Goal: Use online tool/utility: Utilize a website feature to perform a specific function

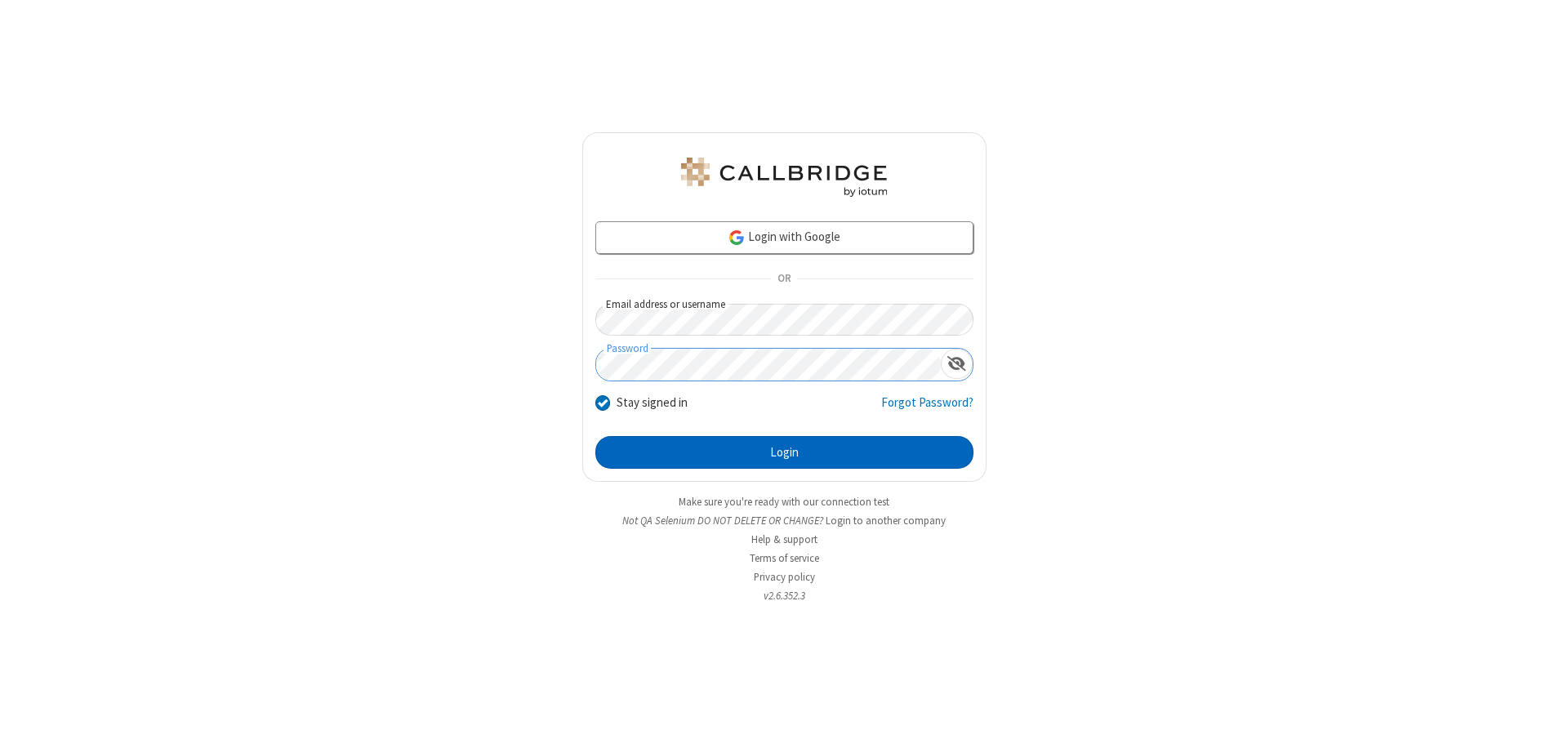
click at [784, 453] on button "Login" at bounding box center [784, 453] width 378 height 33
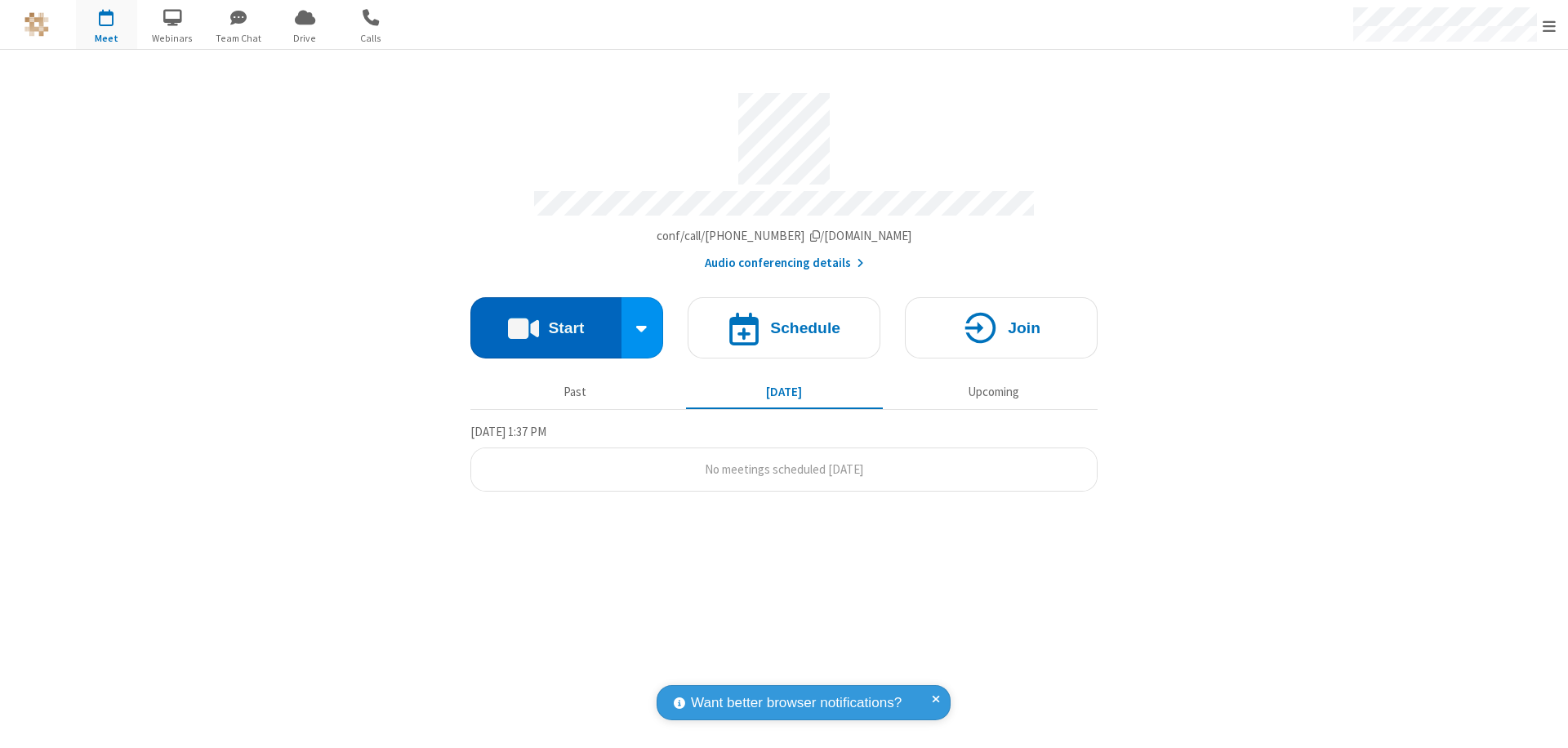
click at [545, 321] on button "Start" at bounding box center [546, 328] width 151 height 62
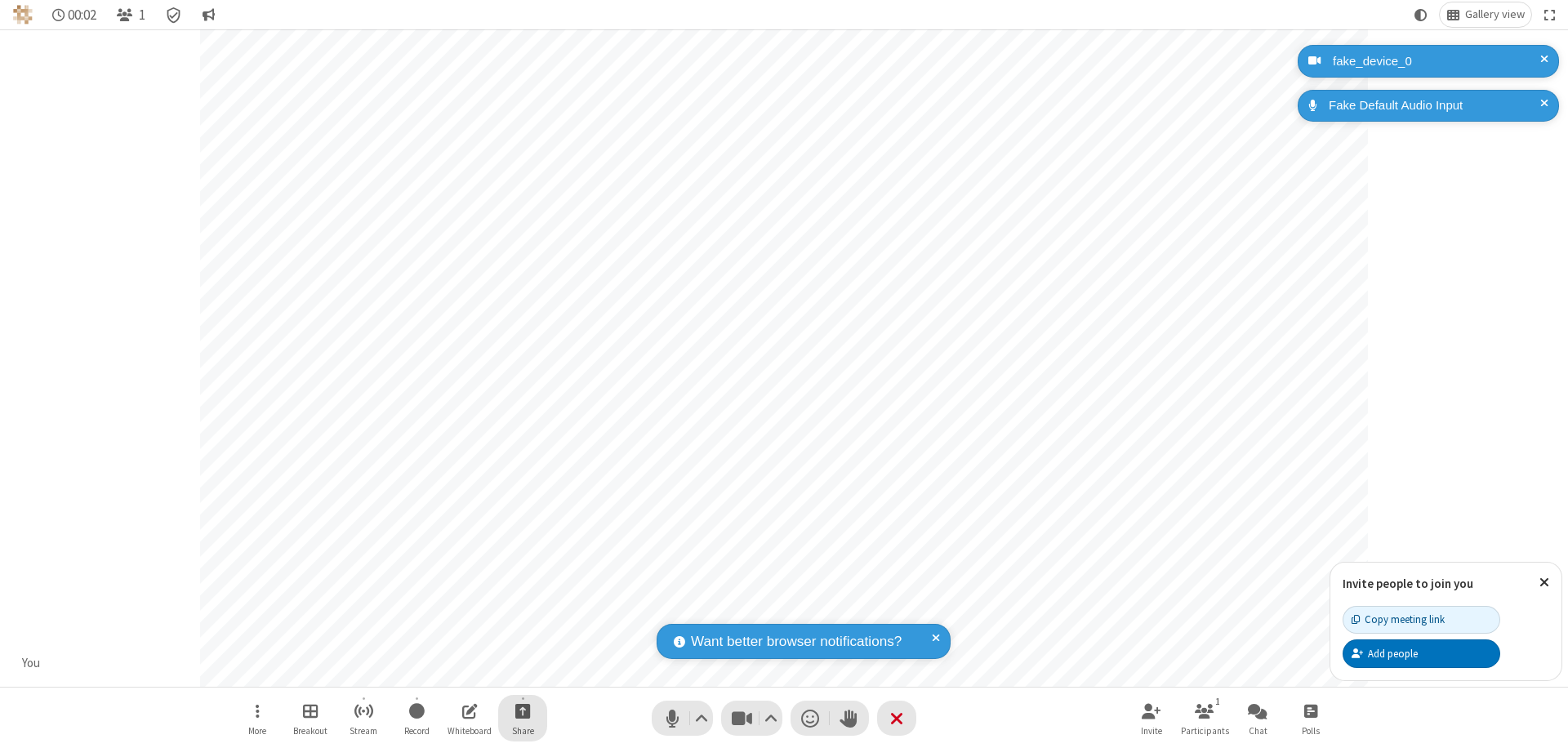
click at [523, 711] on span "Start sharing" at bounding box center [523, 712] width 16 height 21
click at [522, 611] on span "Share additional camera" at bounding box center [532, 615] width 121 height 14
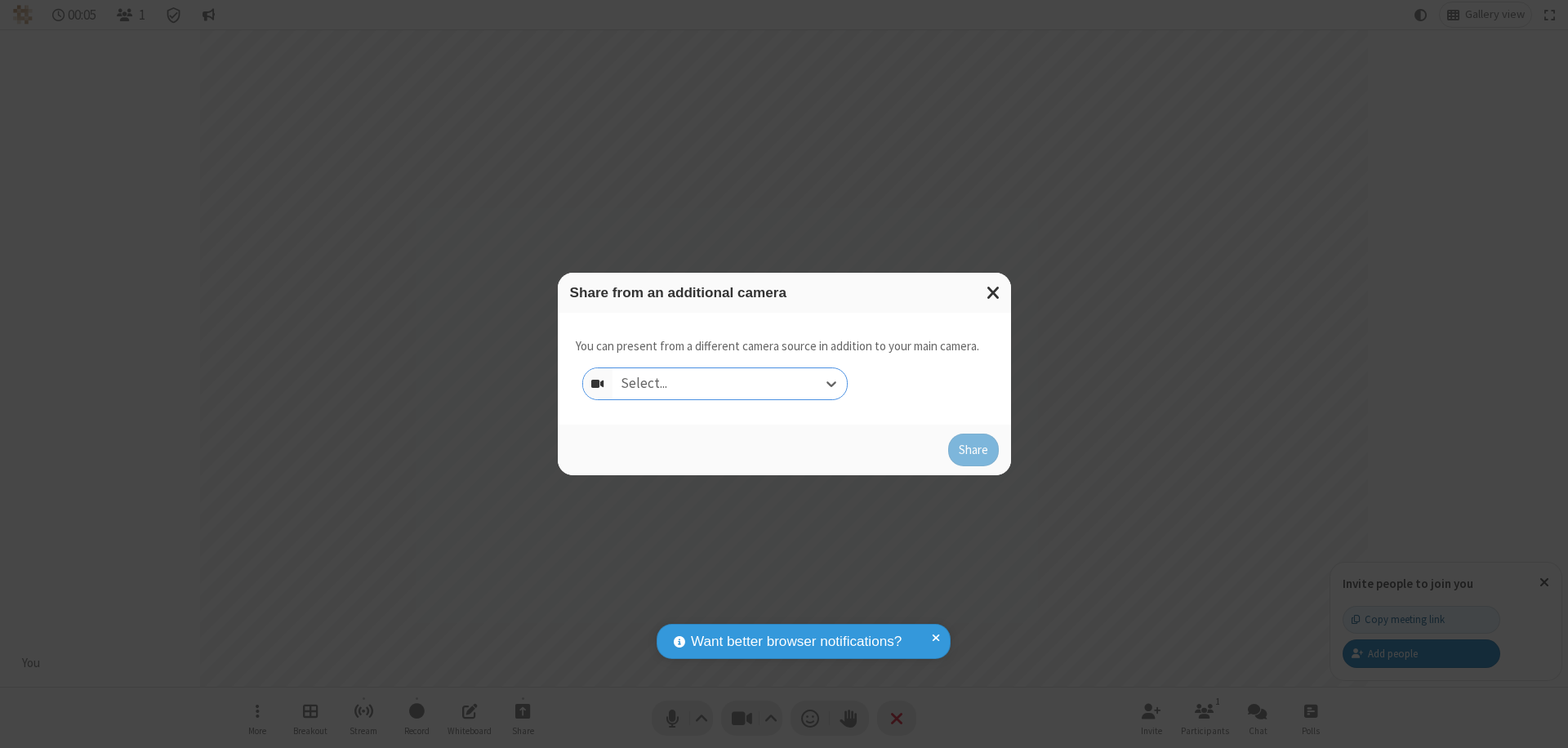
click at [729, 384] on div "Select..." at bounding box center [729, 384] width 234 height 31
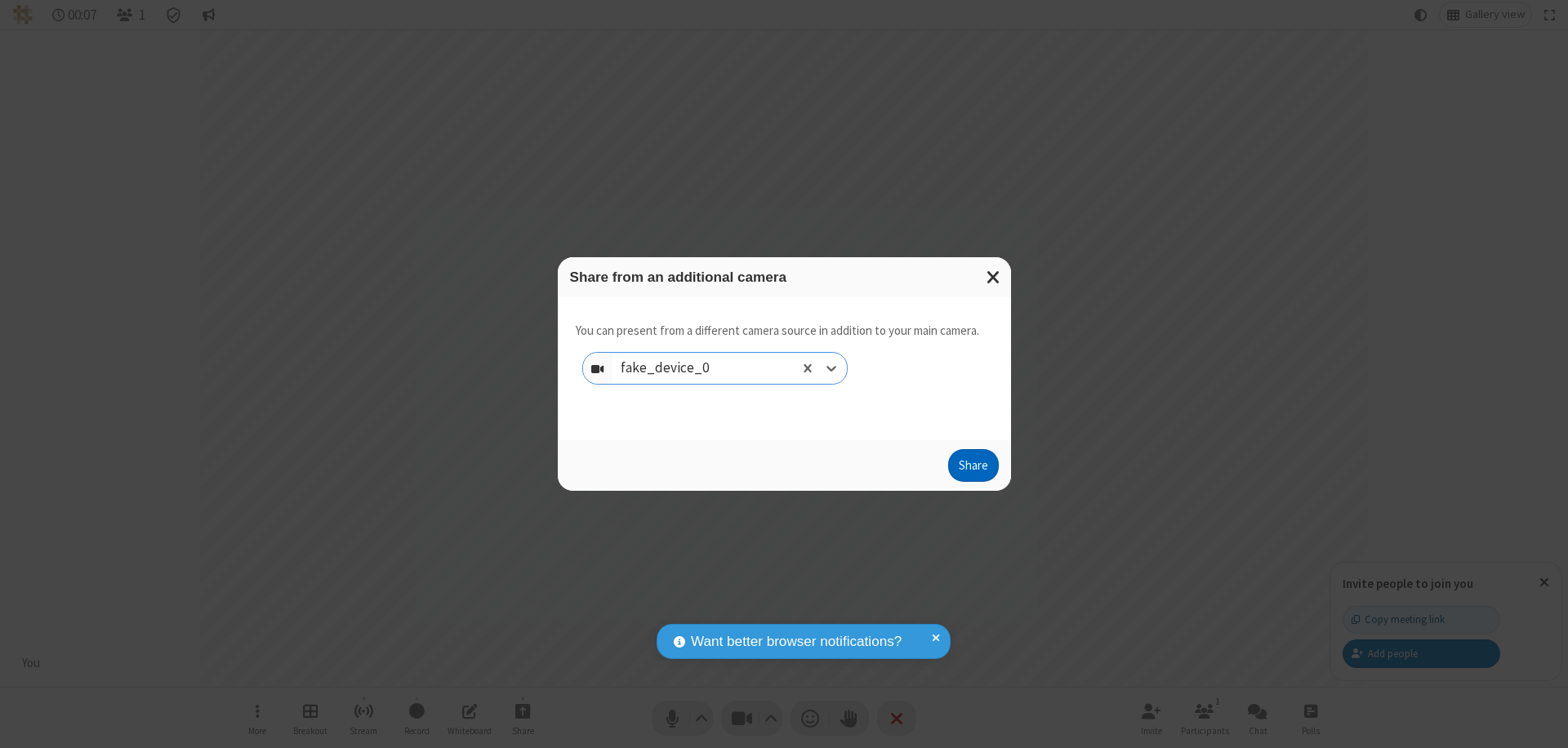
click at [972, 469] on button "Share" at bounding box center [973, 466] width 50 height 33
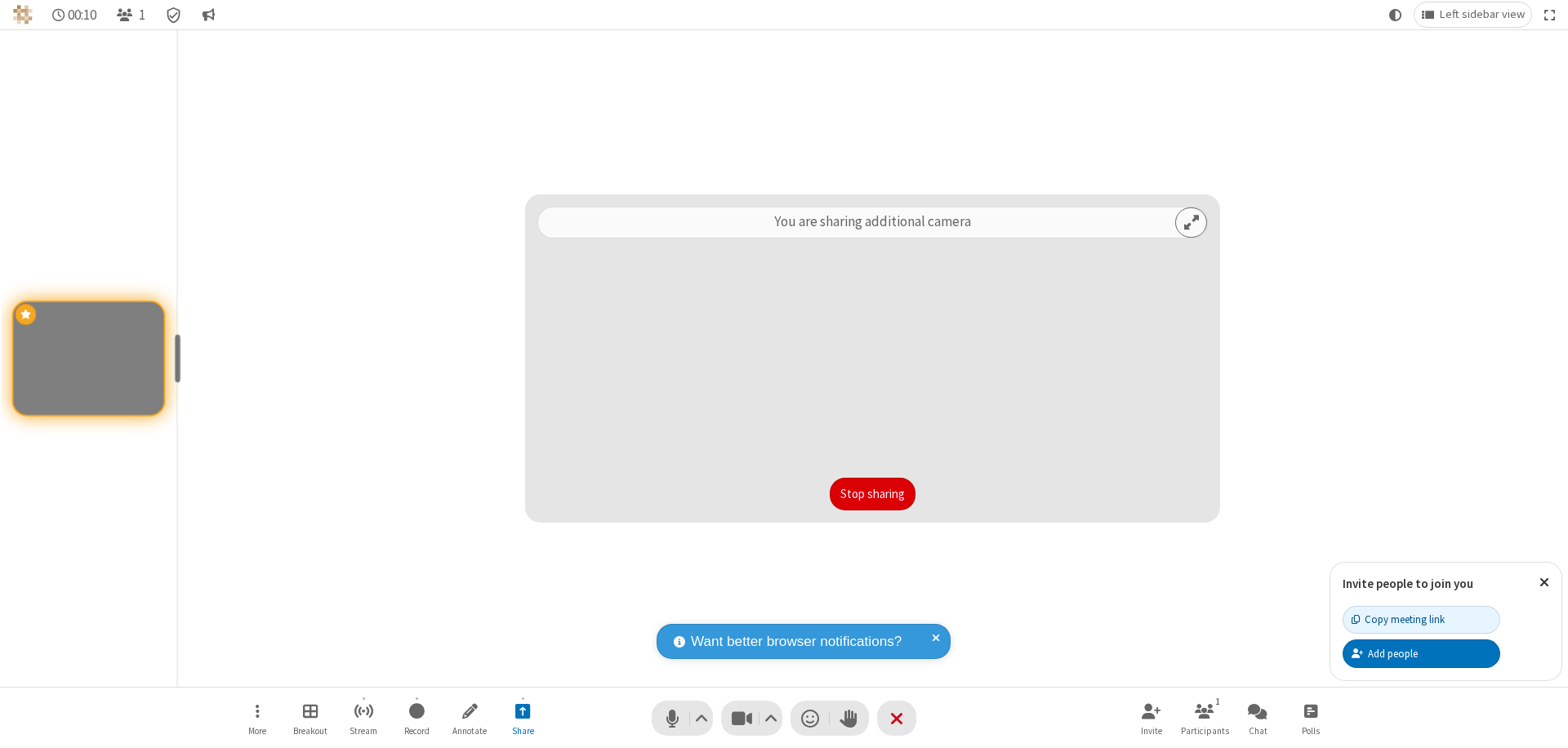
click at [872, 494] on button "Stop sharing" at bounding box center [872, 494] width 86 height 33
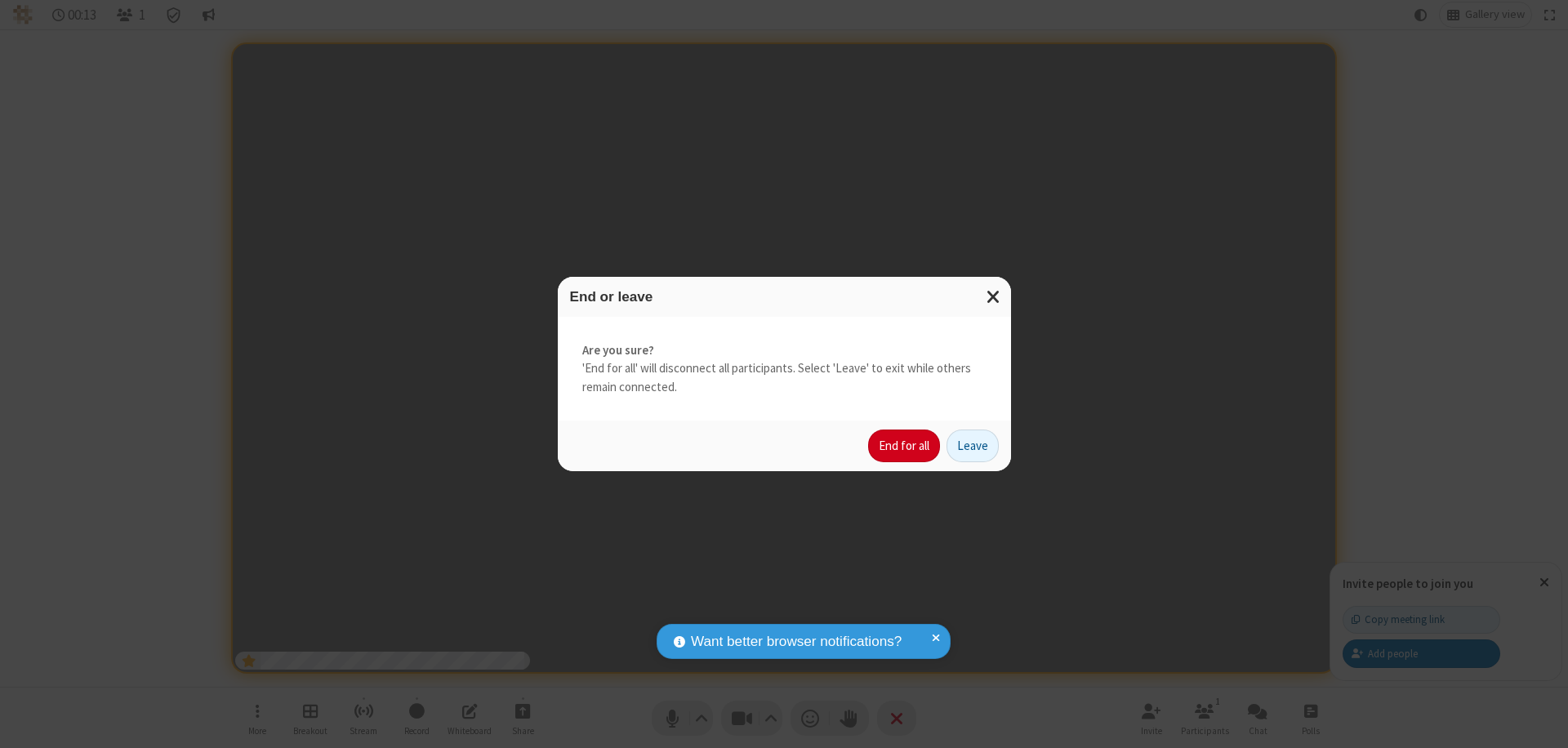
click at [905, 446] on button "End for all" at bounding box center [904, 447] width 72 height 33
